Goal: Task Accomplishment & Management: Manage account settings

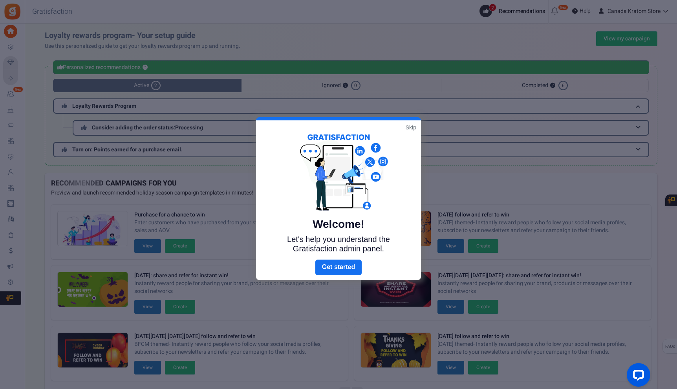
click at [411, 128] on link "Skip" at bounding box center [410, 128] width 11 height 8
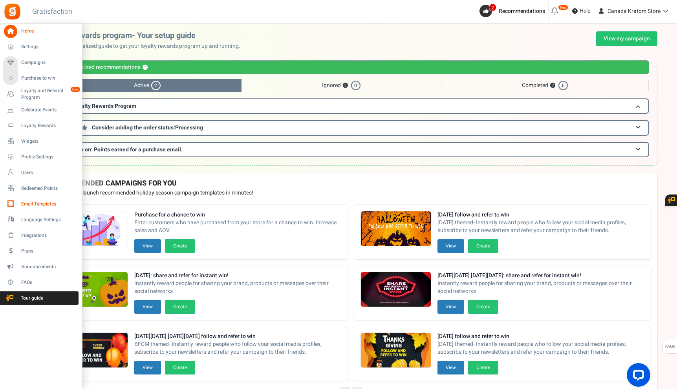
click at [49, 203] on span "Email Templates" at bounding box center [48, 204] width 55 height 7
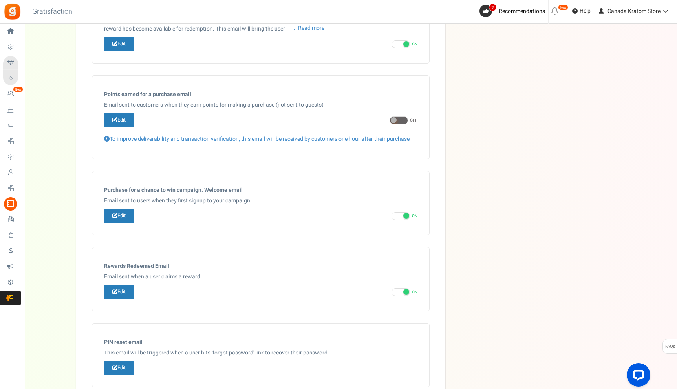
scroll to position [254, 0]
click at [404, 215] on span at bounding box center [406, 216] width 6 height 6
click at [396, 215] on input "ON OFF" at bounding box center [393, 215] width 5 height 5
checkbox input "false"
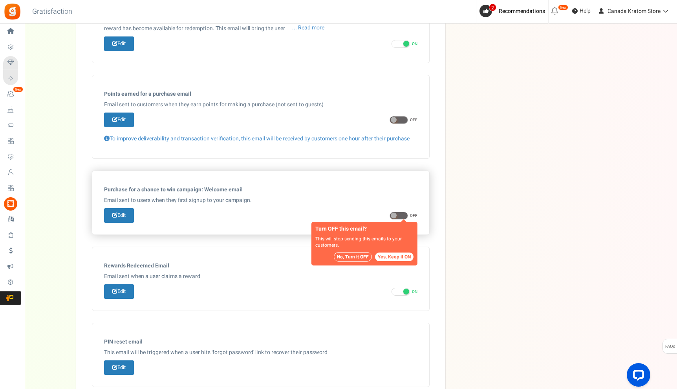
click at [357, 258] on button "No, Turn it OFF" at bounding box center [353, 256] width 38 height 9
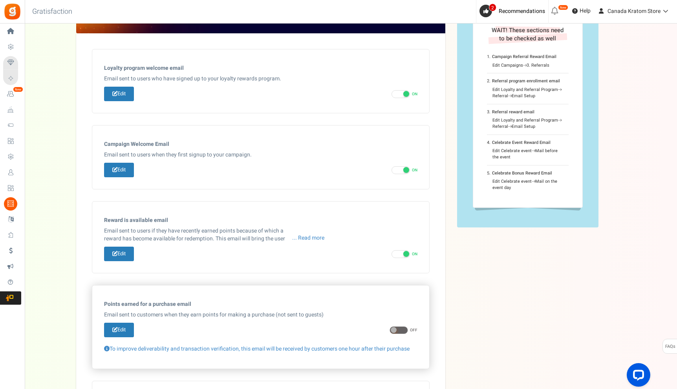
scroll to position [42, 0]
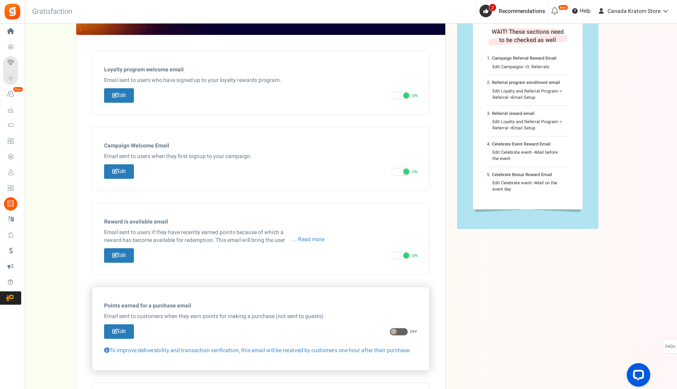
click at [400, 334] on span at bounding box center [398, 332] width 18 height 8
click at [394, 334] on input "ON OFF" at bounding box center [391, 332] width 5 height 5
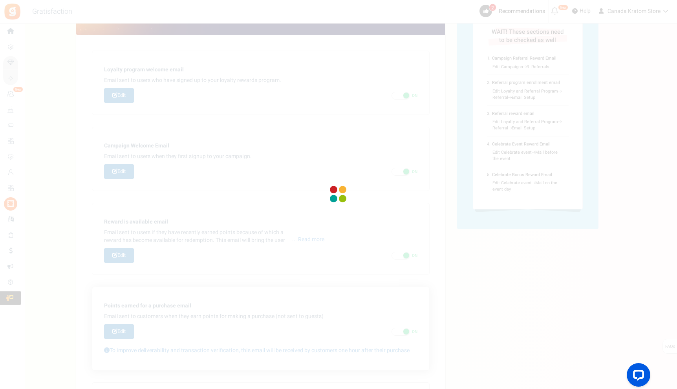
checkbox input "false"
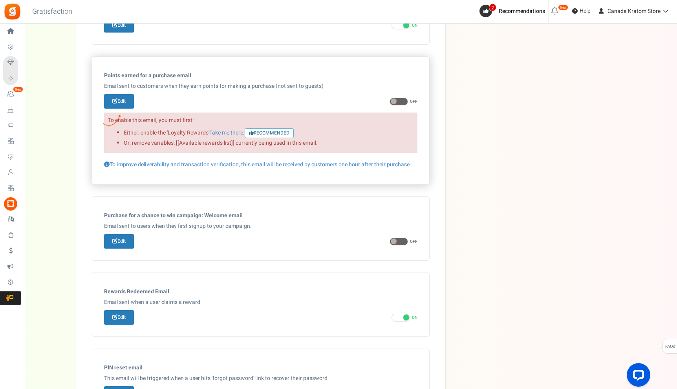
scroll to position [0, 0]
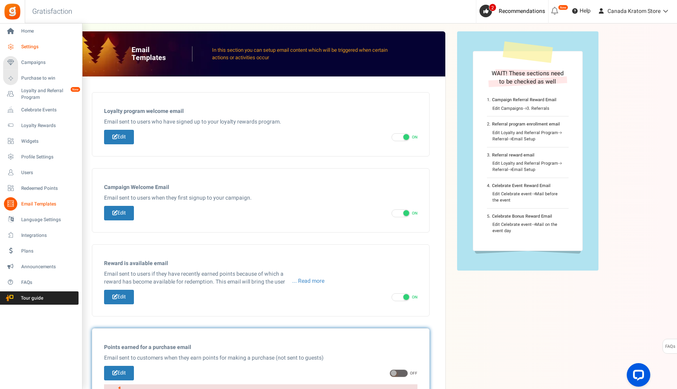
click at [31, 49] on span "Settings" at bounding box center [48, 47] width 55 height 7
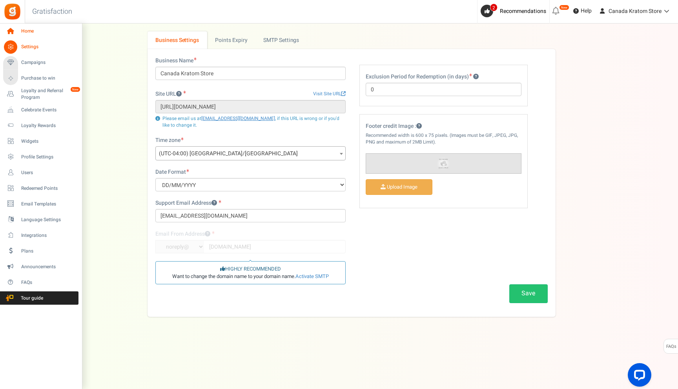
click at [22, 30] on span "Home" at bounding box center [48, 31] width 55 height 7
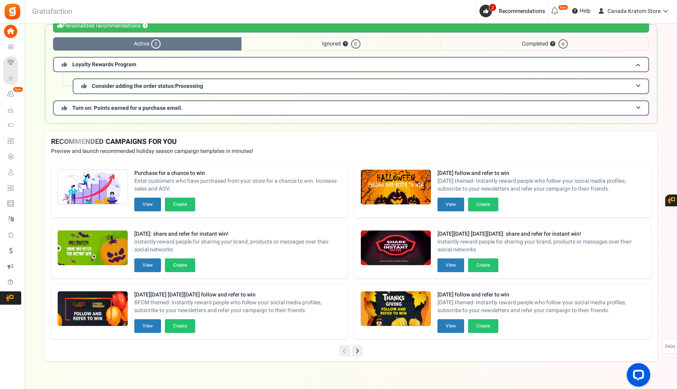
scroll to position [35, 0]
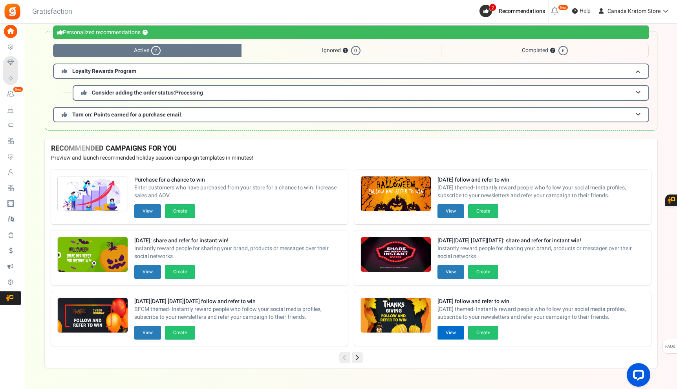
click at [453, 334] on button "View" at bounding box center [450, 333] width 27 height 14
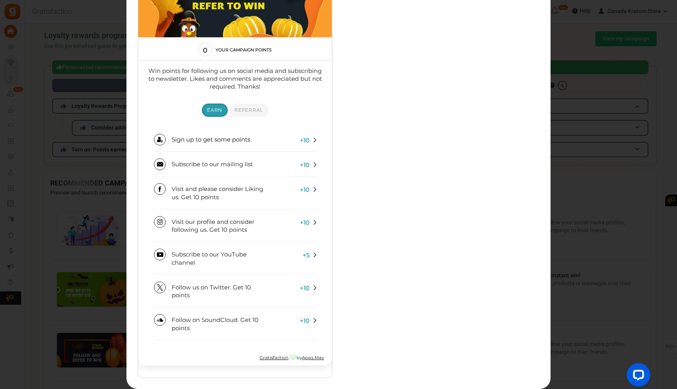
scroll to position [95, 0]
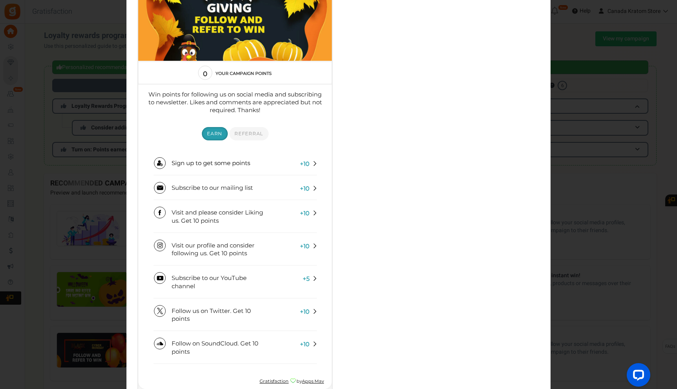
click at [571, 288] on div "× [DATE] follow and refer to win Use this template" at bounding box center [338, 194] width 677 height 389
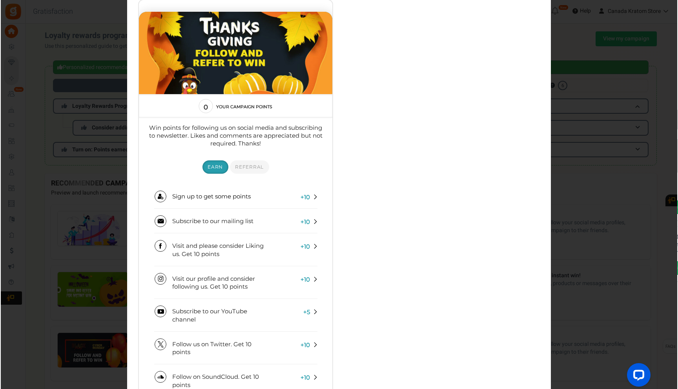
scroll to position [0, 0]
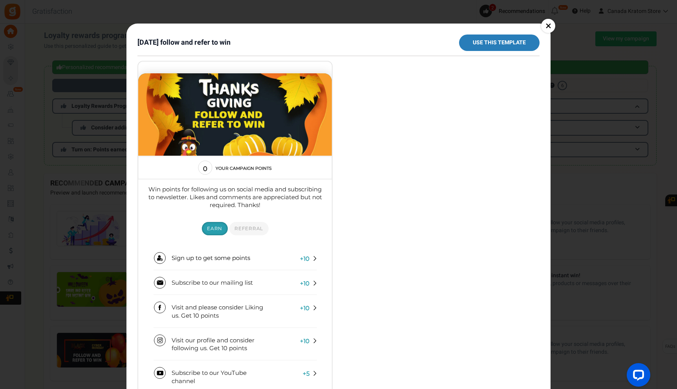
click at [547, 25] on link "×" at bounding box center [548, 26] width 14 height 14
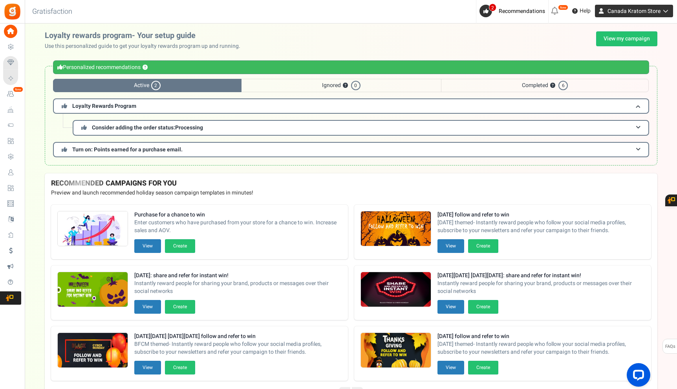
click at [615, 15] on span "Canada Kratom Store" at bounding box center [633, 11] width 53 height 8
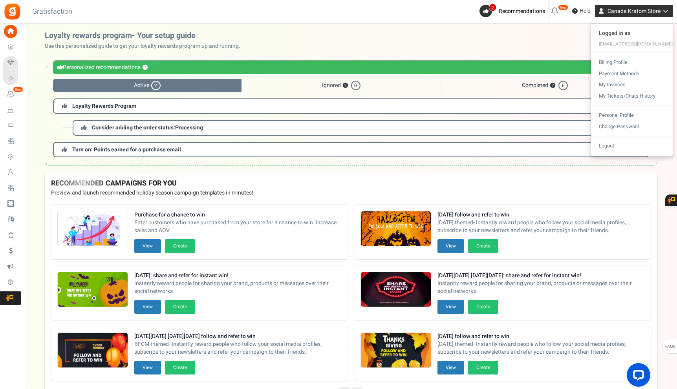
click at [615, 15] on span "Canada Kratom Store" at bounding box center [633, 11] width 53 height 8
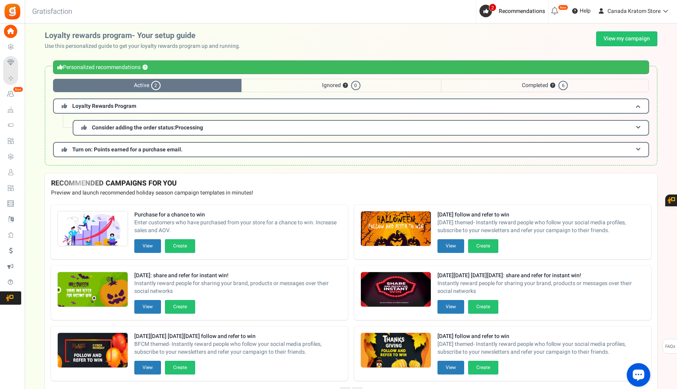
click at [633, 372] on div "Open LiveChat chat widget" at bounding box center [637, 374] width 13 height 13
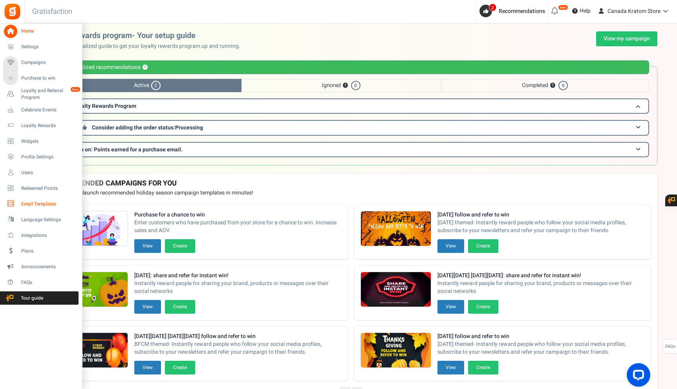
click at [49, 204] on span "Email Templates" at bounding box center [48, 204] width 55 height 7
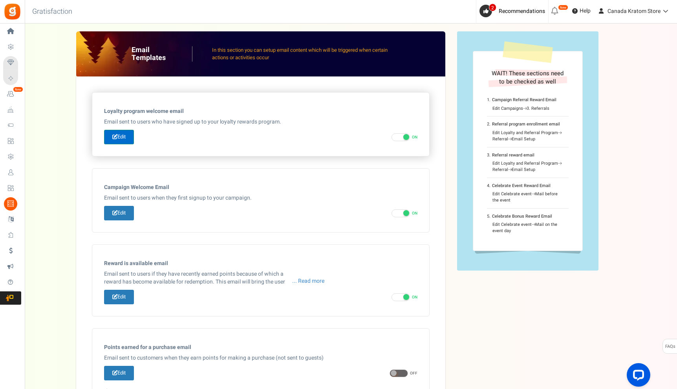
click at [118, 138] on link "Edit" at bounding box center [119, 137] width 30 height 15
type input "Welcome to our [[Loyalty Program Name]]"
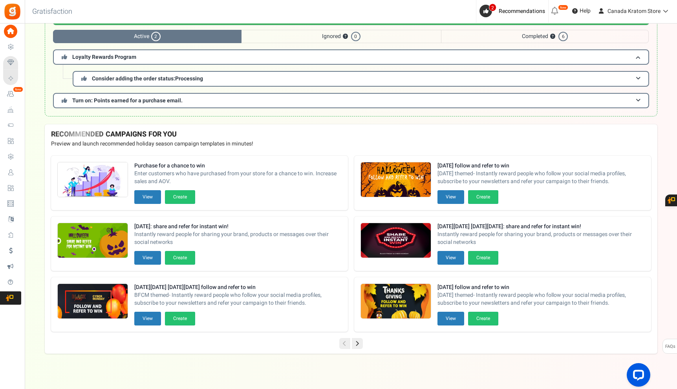
scroll to position [54, 0]
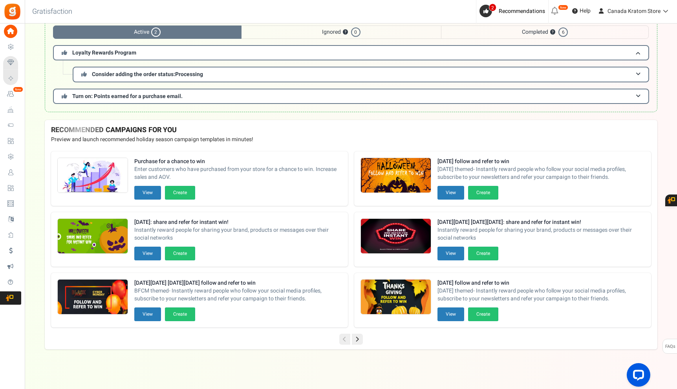
click at [355, 338] on icon at bounding box center [357, 339] width 11 height 11
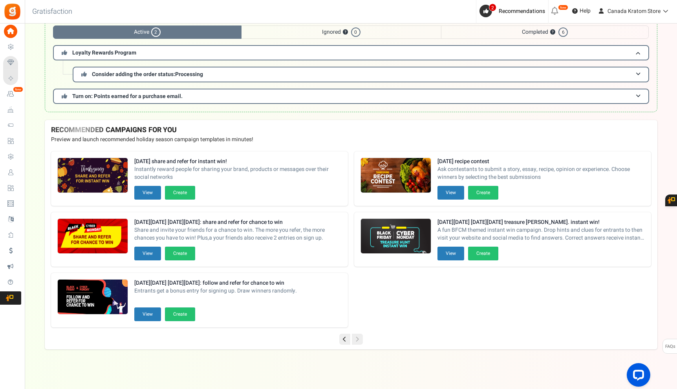
click at [346, 338] on icon at bounding box center [344, 339] width 11 height 11
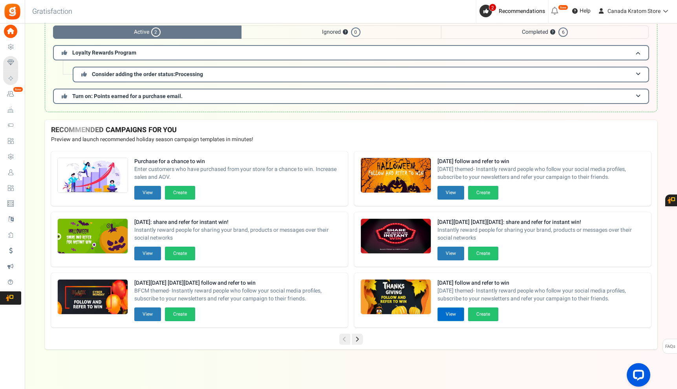
click at [453, 317] on button "View" at bounding box center [450, 315] width 27 height 14
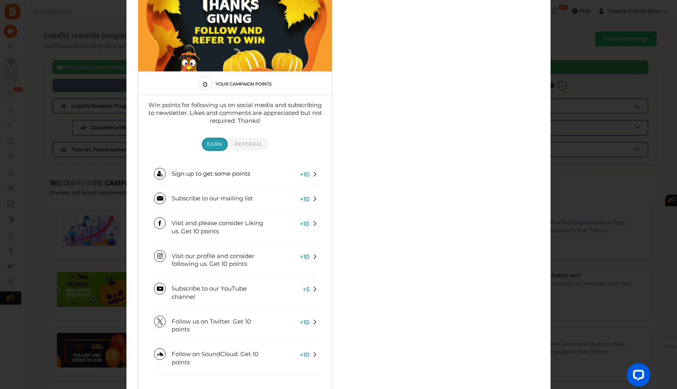
scroll to position [119, 0]
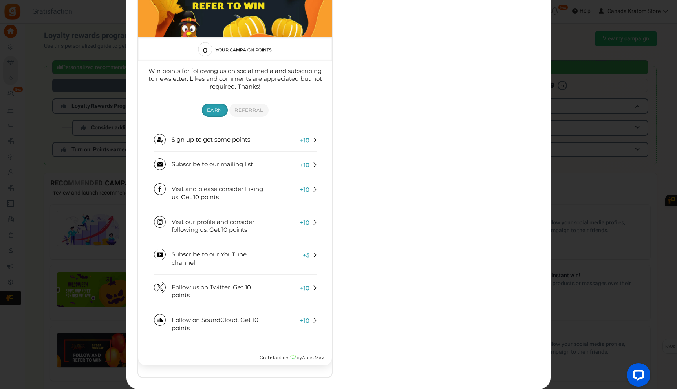
click at [626, 231] on div "× [DATE] follow and refer to win Use this template" at bounding box center [338, 194] width 677 height 389
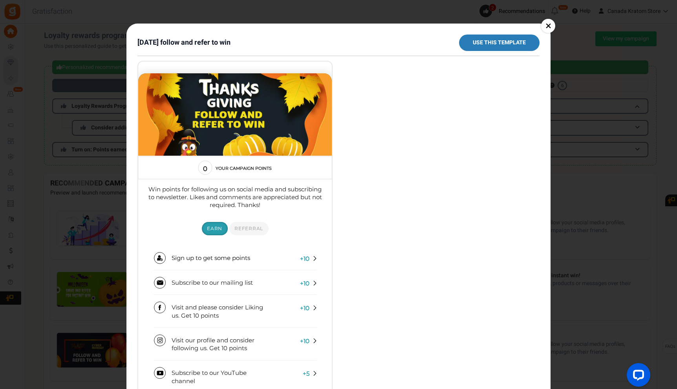
click at [544, 25] on link "×" at bounding box center [548, 26] width 14 height 14
